Goal: Browse casually: Explore the website without a specific task or goal

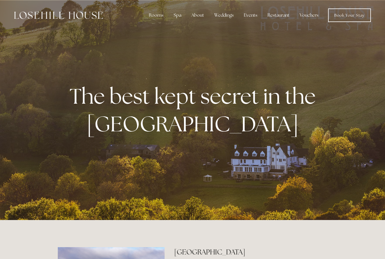
click at [343, 14] on link "Book Your Stay" at bounding box center [349, 15] width 43 height 14
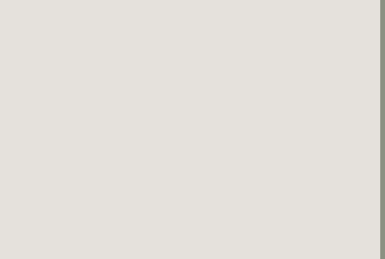
scroll to position [0, 5]
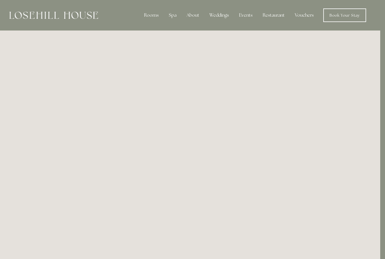
click at [57, 12] on img at bounding box center [53, 15] width 89 height 7
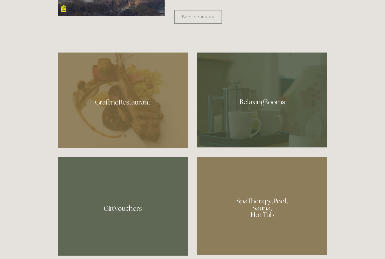
scroll to position [339, 0]
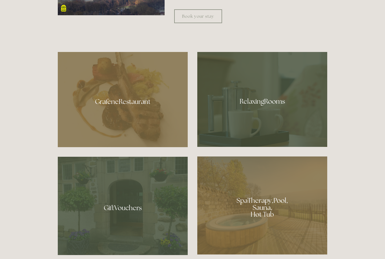
click at [121, 117] on div at bounding box center [123, 99] width 130 height 95
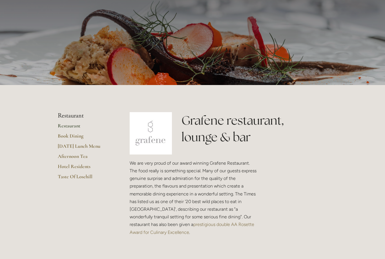
scroll to position [34, 0]
click at [66, 165] on link "Hotel Residents" at bounding box center [85, 168] width 54 height 10
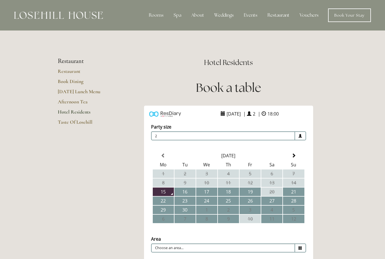
click at [198, 14] on div "About" at bounding box center [198, 15] width 22 height 11
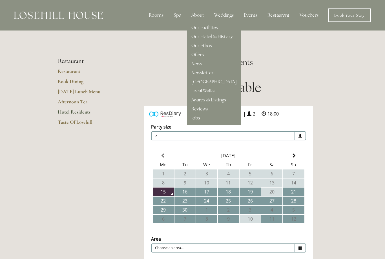
click at [204, 27] on link "Our Facilities" at bounding box center [205, 28] width 27 height 6
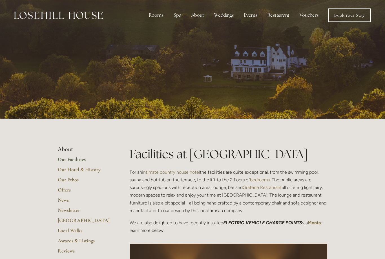
click at [158, 19] on div "Rooms" at bounding box center [156, 15] width 24 height 11
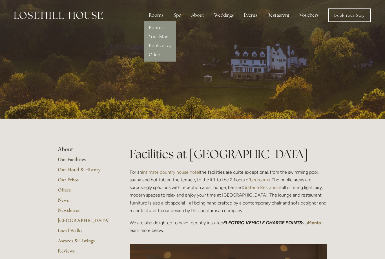
click at [157, 27] on link "Rooms" at bounding box center [156, 28] width 15 height 6
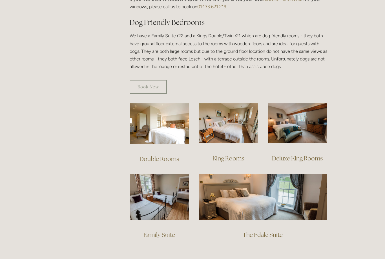
scroll to position [310, 0]
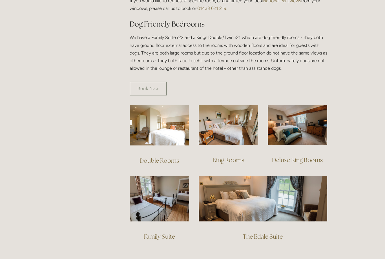
click at [229, 156] on link "King Rooms" at bounding box center [229, 160] width 32 height 8
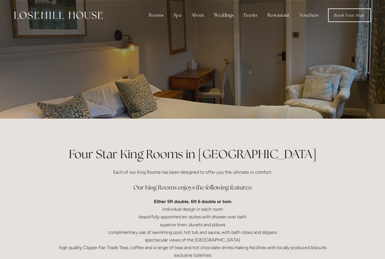
click at [221, 146] on h1 "Four Star King Rooms in [GEOGRAPHIC_DATA]" at bounding box center [193, 154] width 270 height 17
click at [280, 15] on div "Restaurant" at bounding box center [278, 15] width 31 height 11
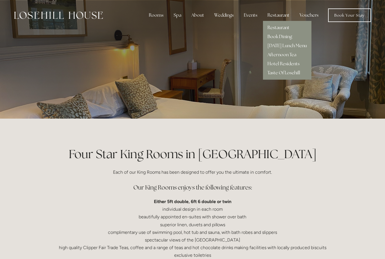
click at [280, 29] on link "Restaurant" at bounding box center [279, 28] width 22 height 6
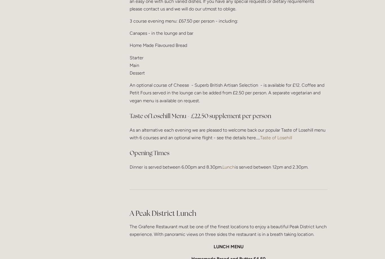
scroll to position [720, 0]
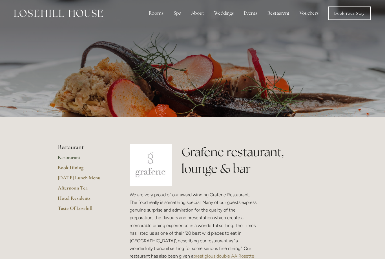
scroll to position [0, 0]
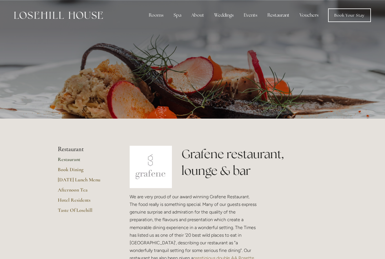
click at [252, 15] on div "Events" at bounding box center [251, 15] width 23 height 11
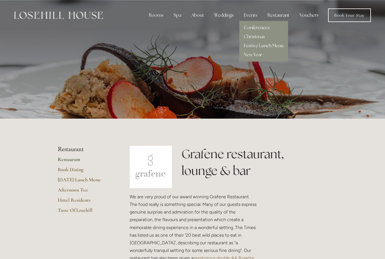
click at [178, 16] on div "Spa" at bounding box center [177, 15] width 17 height 11
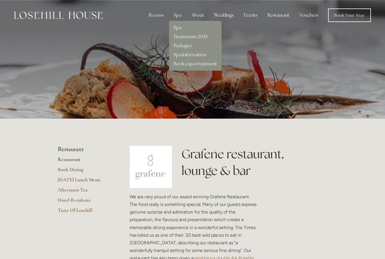
click at [179, 29] on link "Spa" at bounding box center [178, 28] width 8 height 6
